Goal: Task Accomplishment & Management: Manage account settings

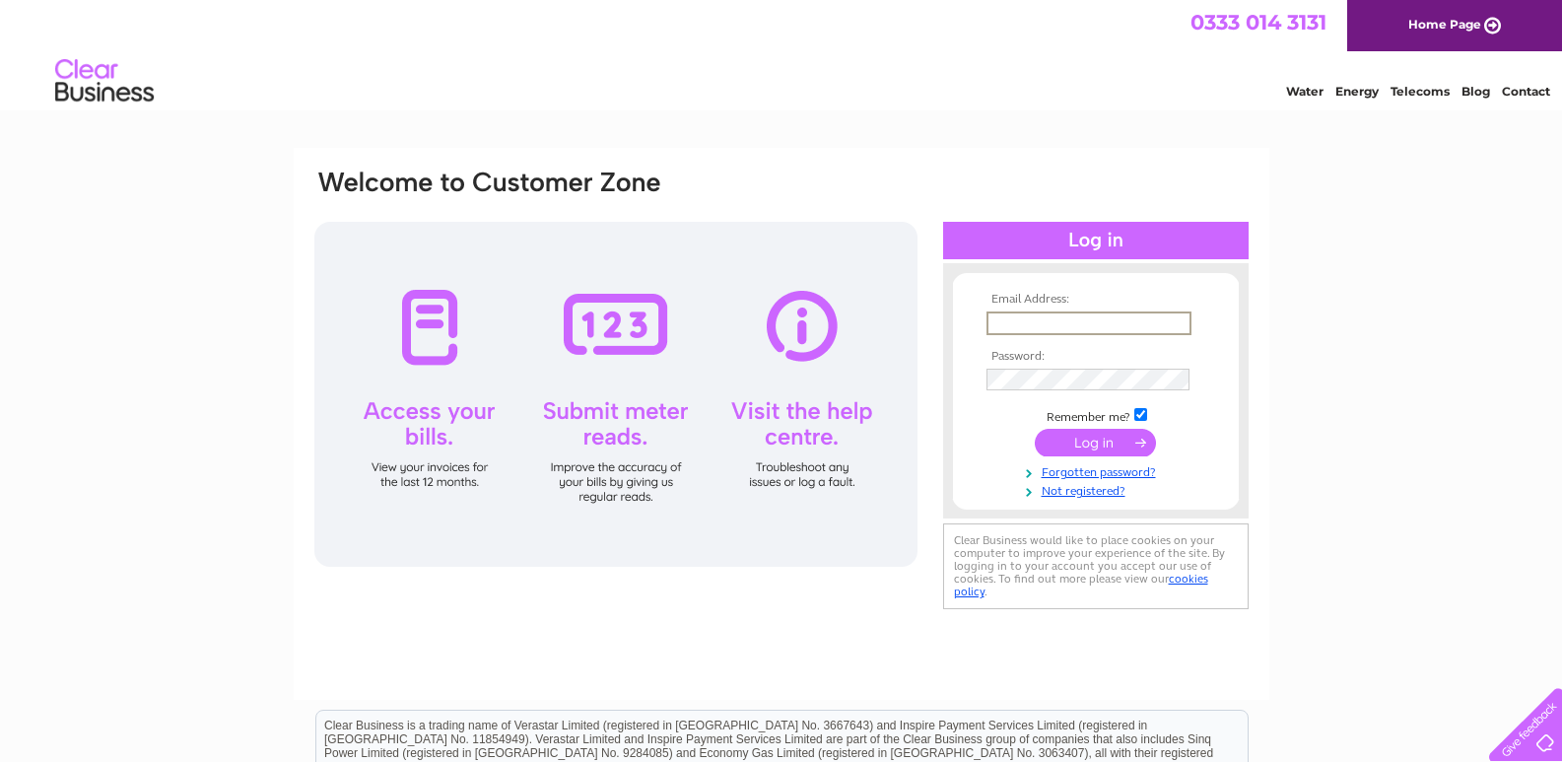
drag, startPoint x: 1010, startPoint y: 322, endPoint x: 1046, endPoint y: 350, distance: 44.9
click at [1011, 323] on input "text" at bounding box center [1088, 323] width 205 height 24
type input "dekseaton@hotmail.co.uk"
click at [1080, 446] on input "submit" at bounding box center [1095, 443] width 121 height 28
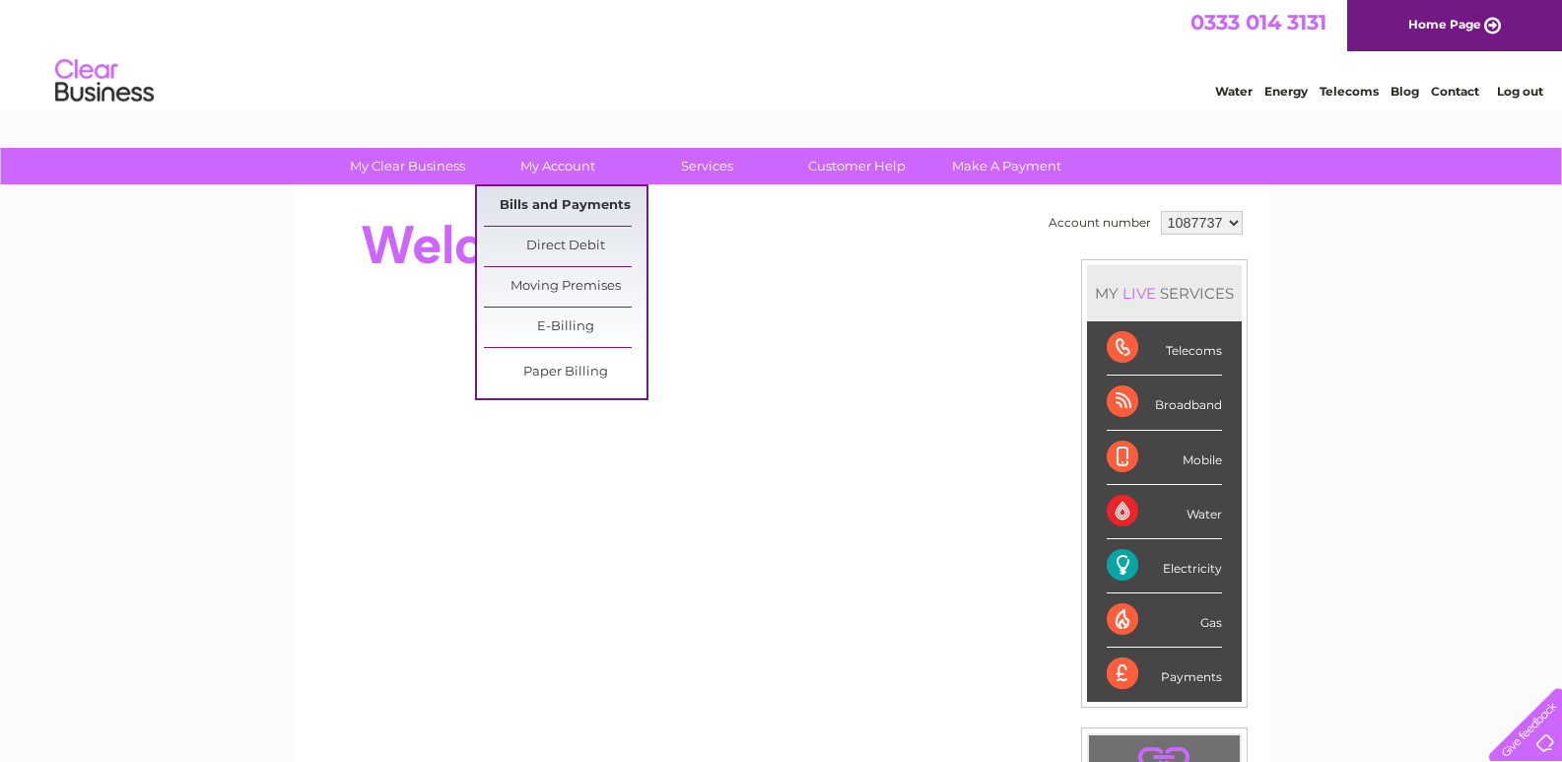
drag, startPoint x: 552, startPoint y: 204, endPoint x: 578, endPoint y: 216, distance: 29.1
click at [554, 204] on link "Bills and Payments" at bounding box center [565, 205] width 163 height 39
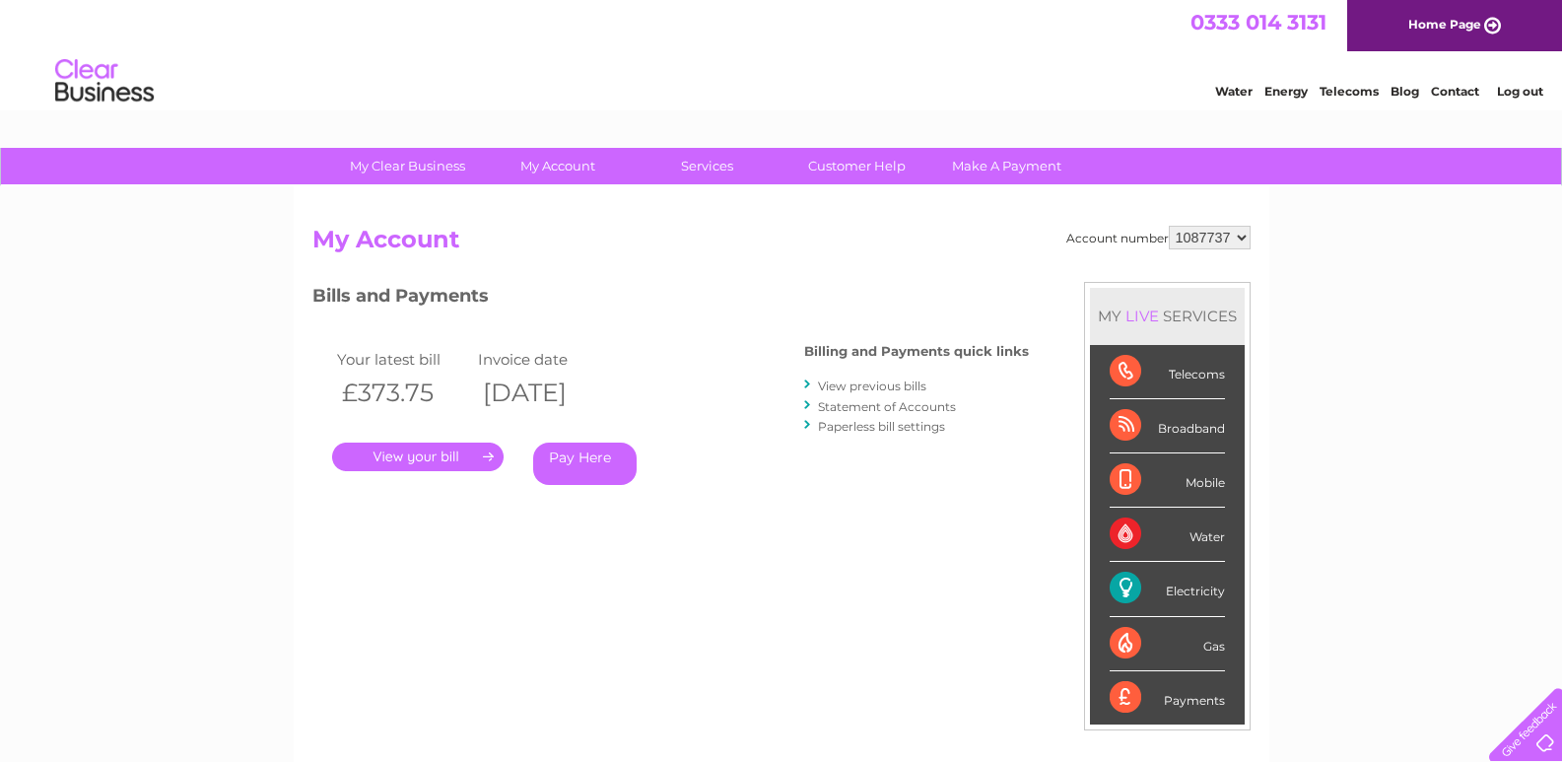
click at [405, 460] on link "." at bounding box center [417, 456] width 171 height 29
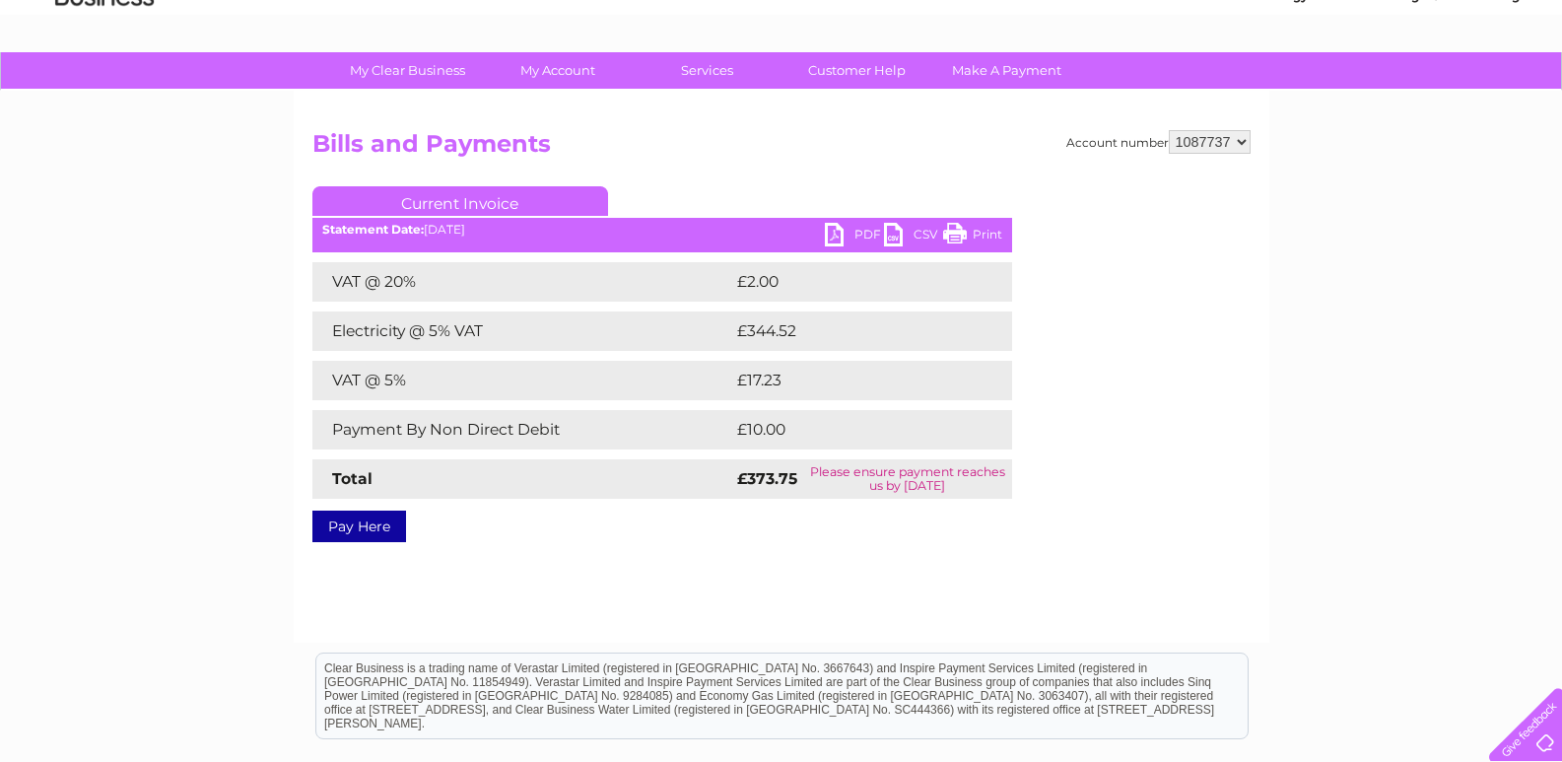
scroll to position [99, 0]
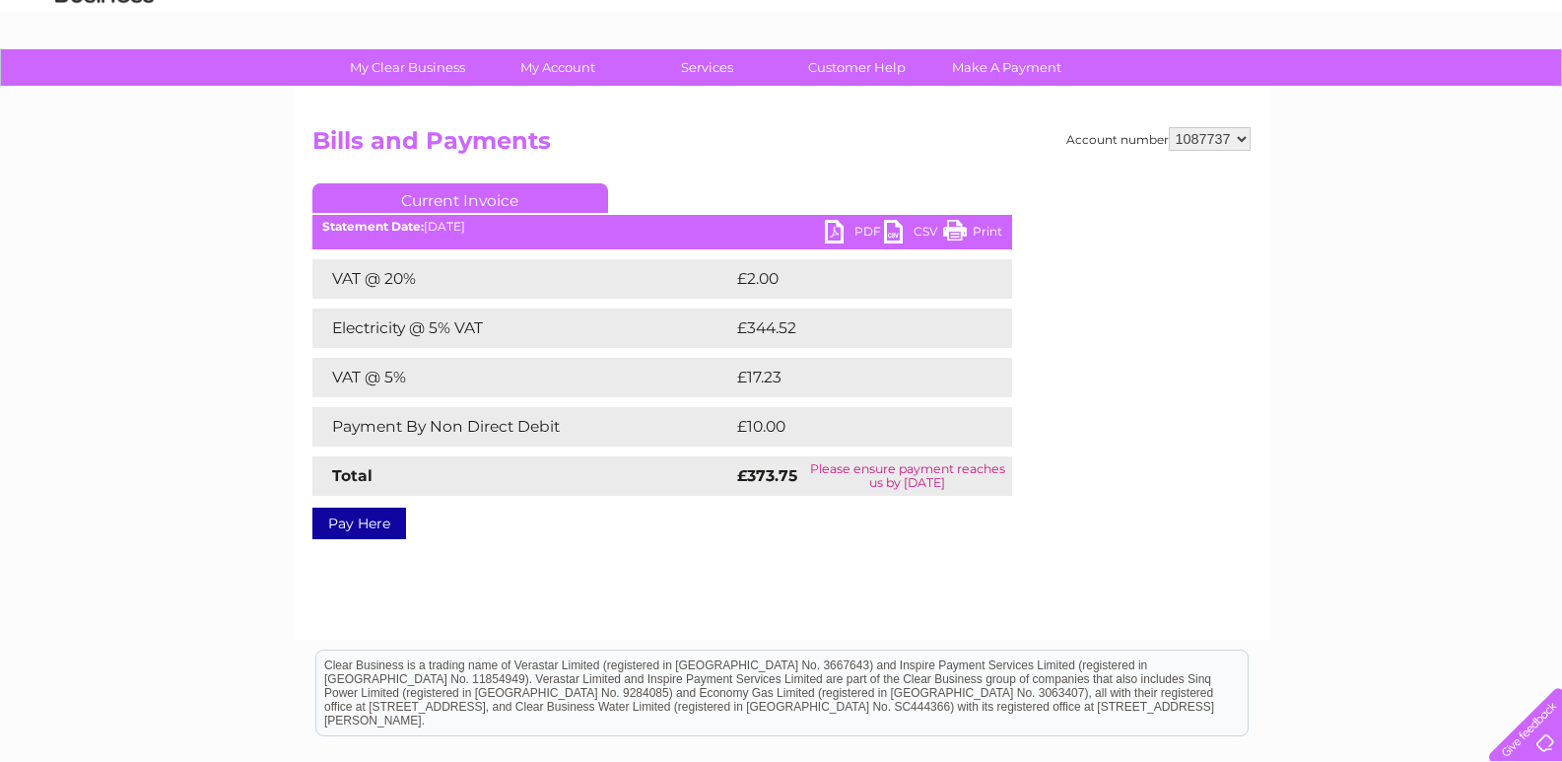
click at [847, 232] on link "PDF" at bounding box center [854, 234] width 59 height 29
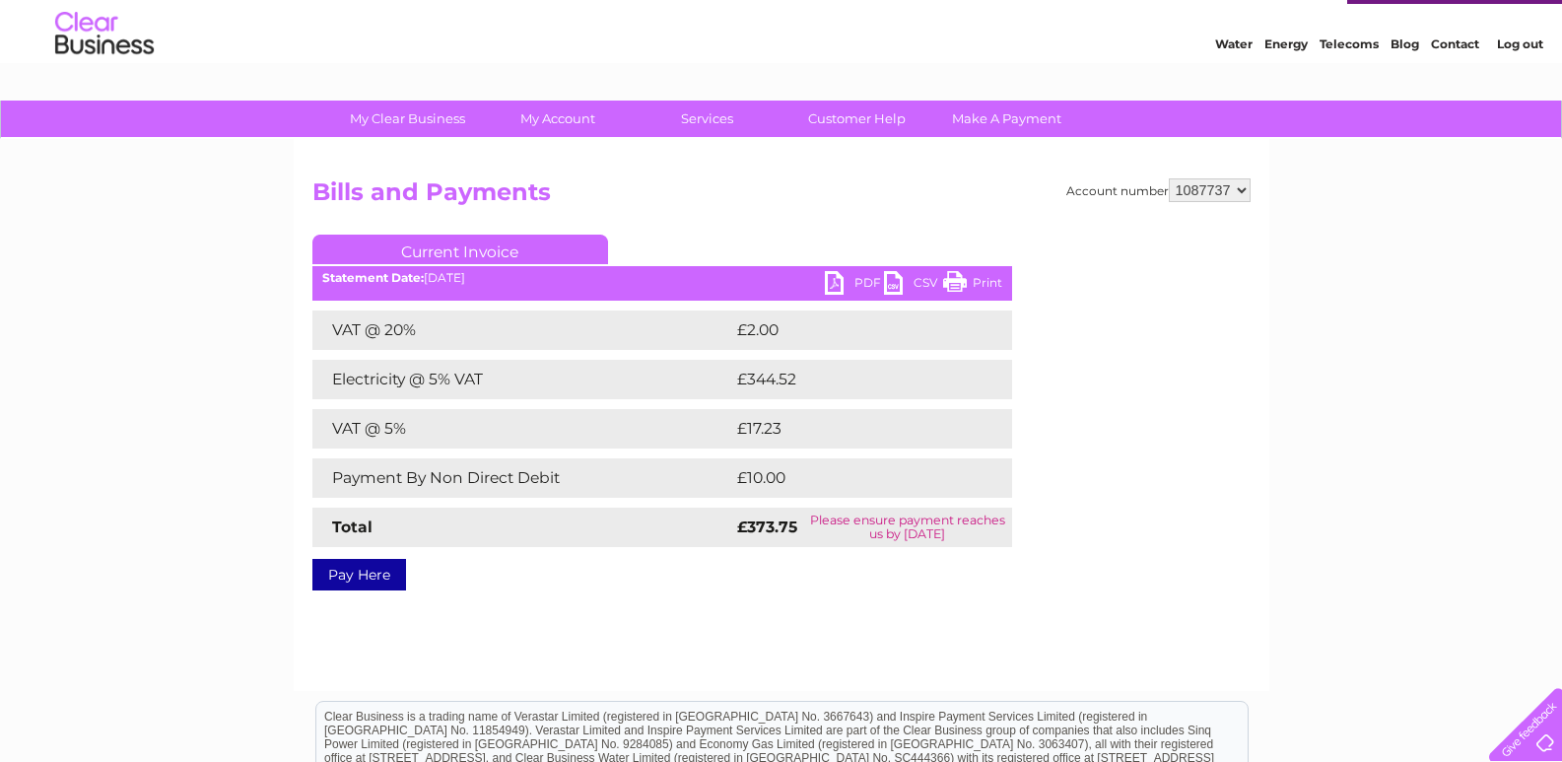
scroll to position [0, 0]
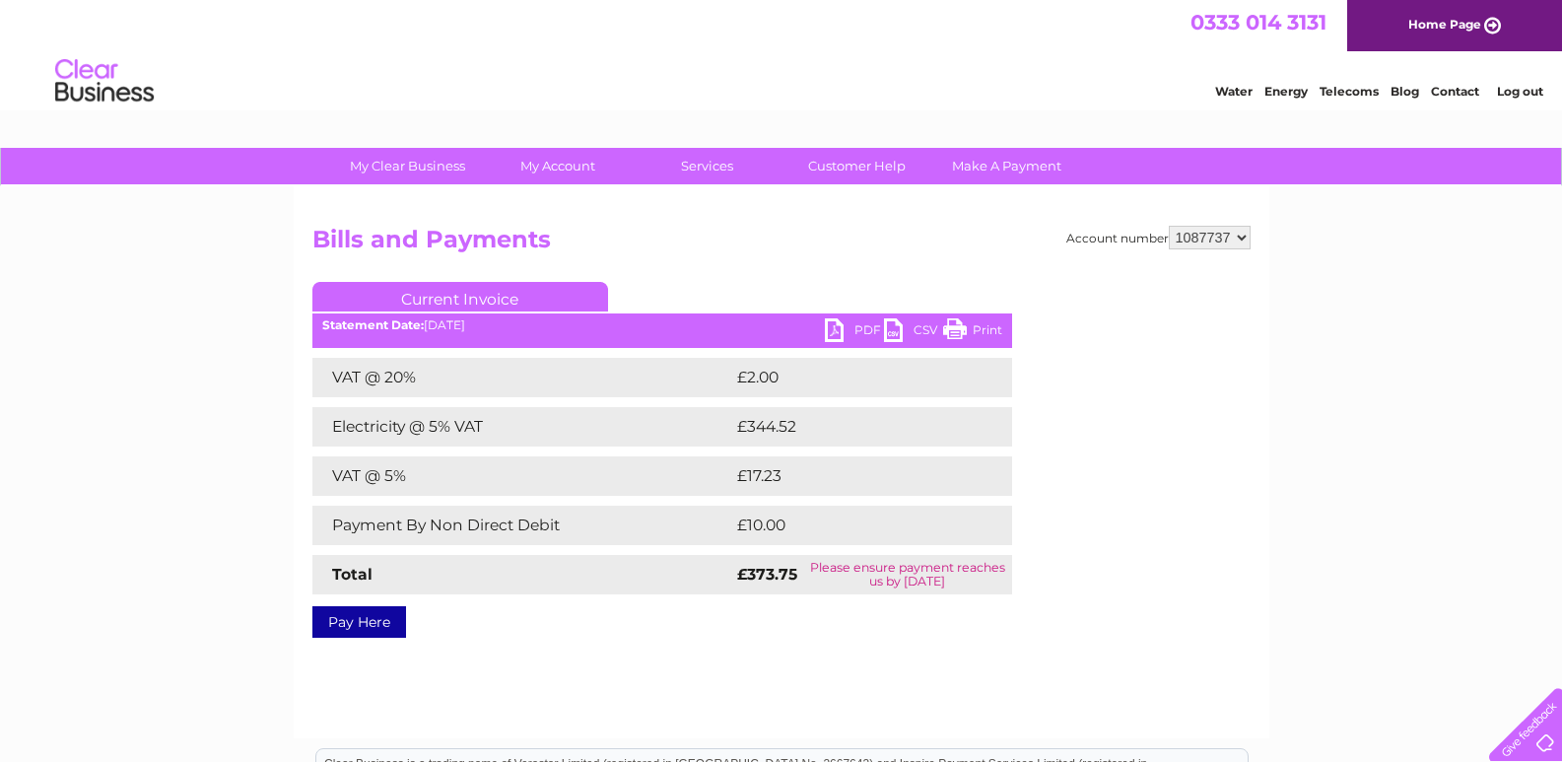
click at [1517, 95] on link "Log out" at bounding box center [1520, 91] width 46 height 15
